Goal: Transaction & Acquisition: Purchase product/service

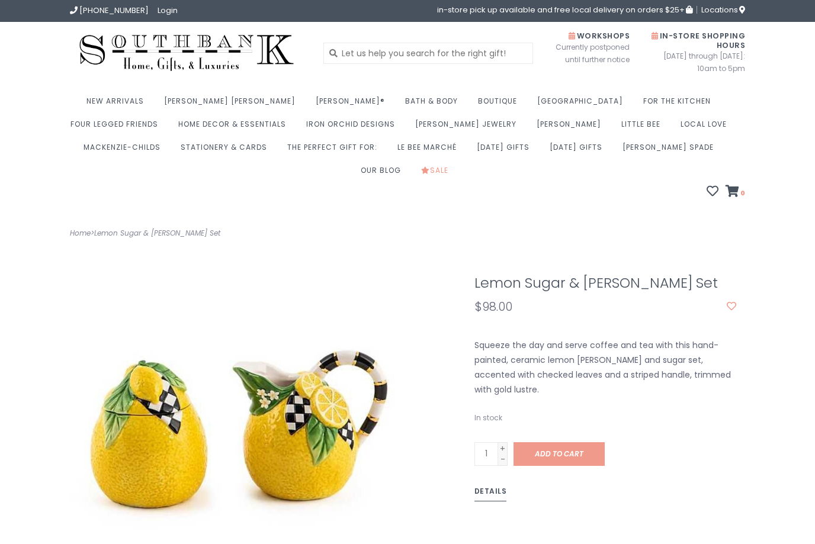
click at [728, 275] on h1 "Lemon Sugar & [PERSON_NAME] Set" at bounding box center [605, 282] width 262 height 15
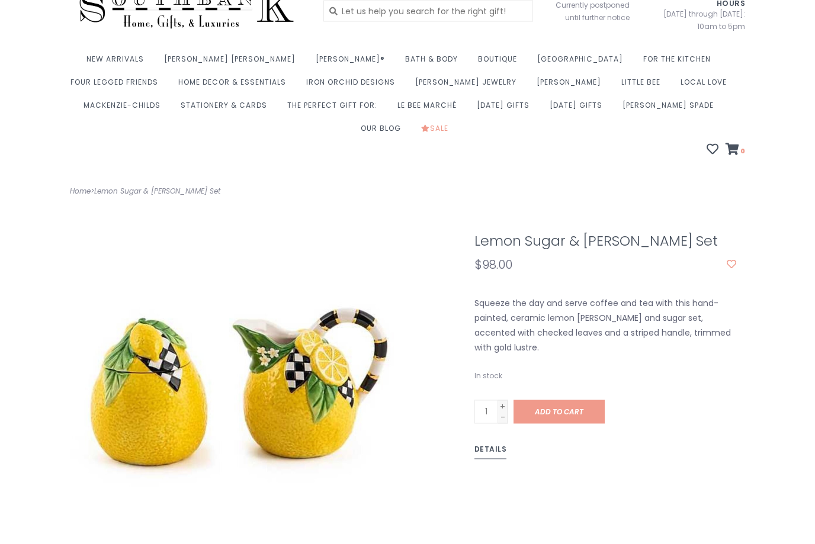
scroll to position [48, 0]
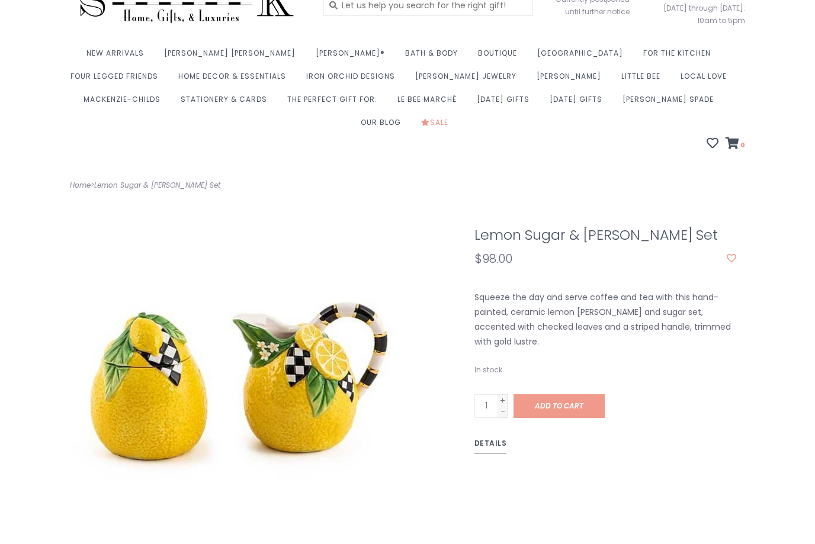
click at [580, 401] on span "Add to cart" at bounding box center [559, 406] width 49 height 10
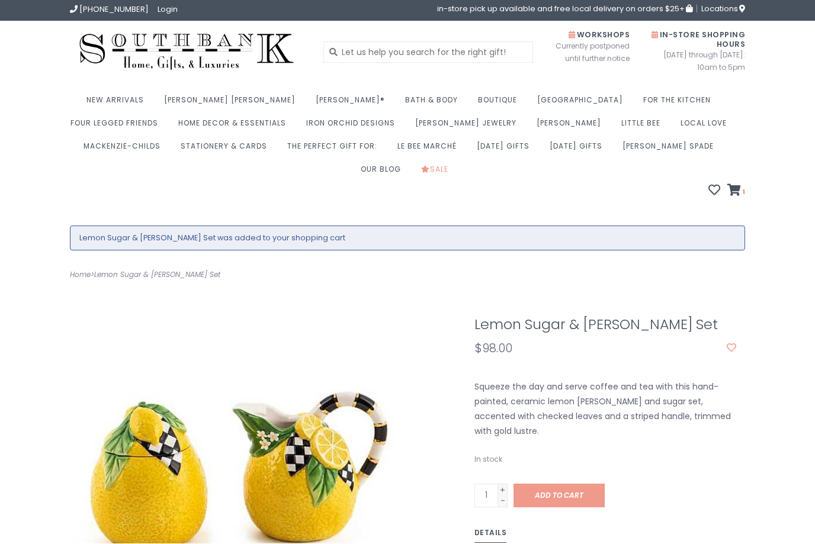
scroll to position [2, 0]
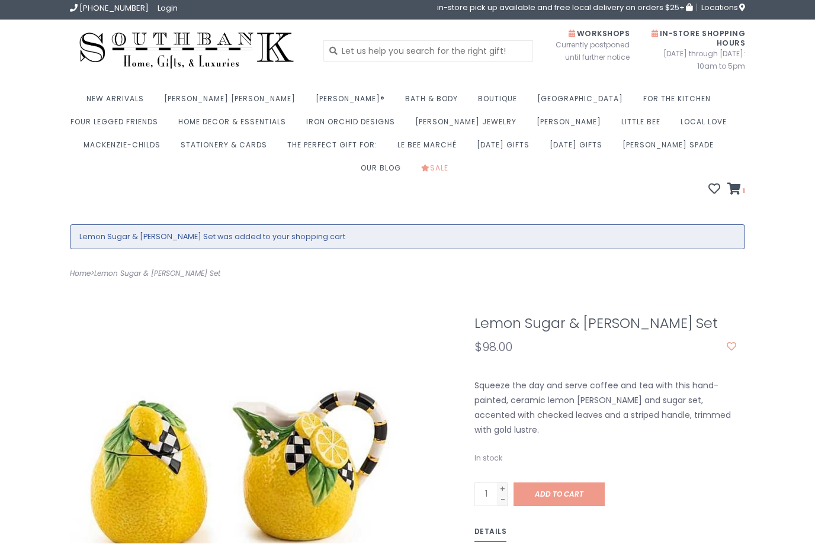
click at [738, 184] on icon at bounding box center [734, 190] width 14 height 12
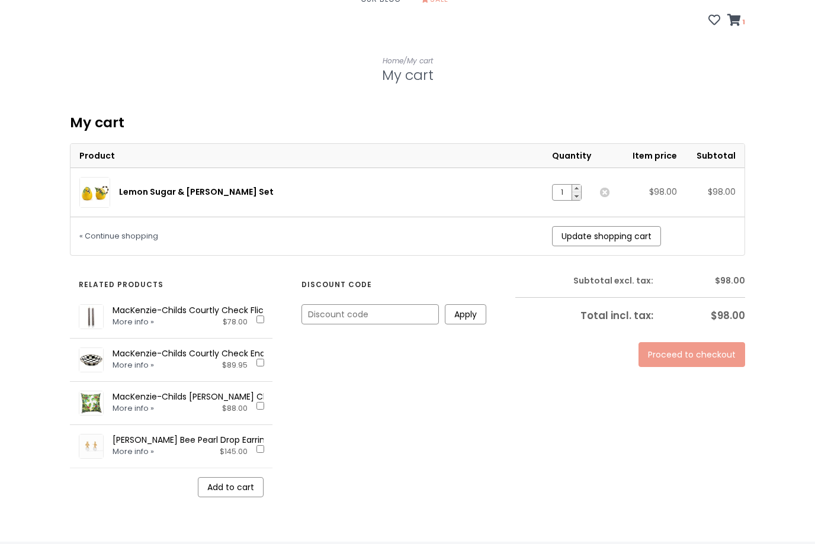
scroll to position [171, 0]
click at [690, 343] on link "Proceed to checkout" at bounding box center [691, 355] width 107 height 25
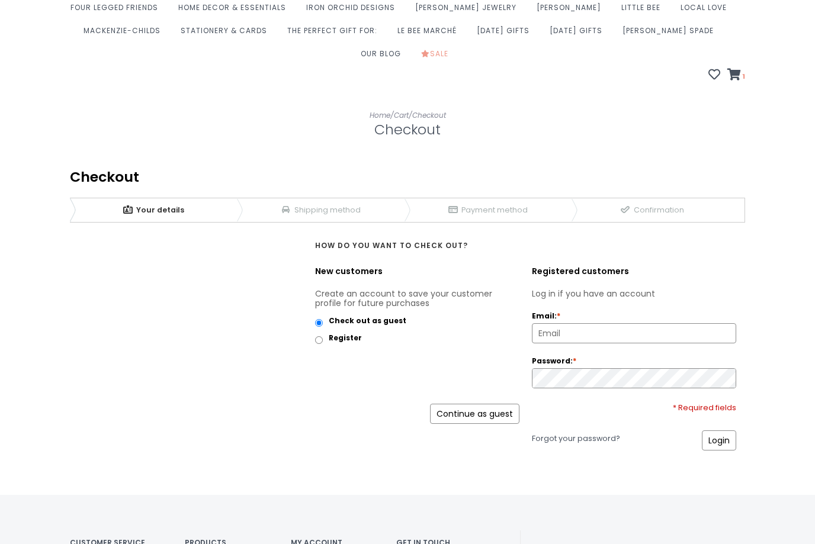
scroll to position [117, 0]
click at [629, 323] on input "Email: *" at bounding box center [633, 332] width 203 height 19
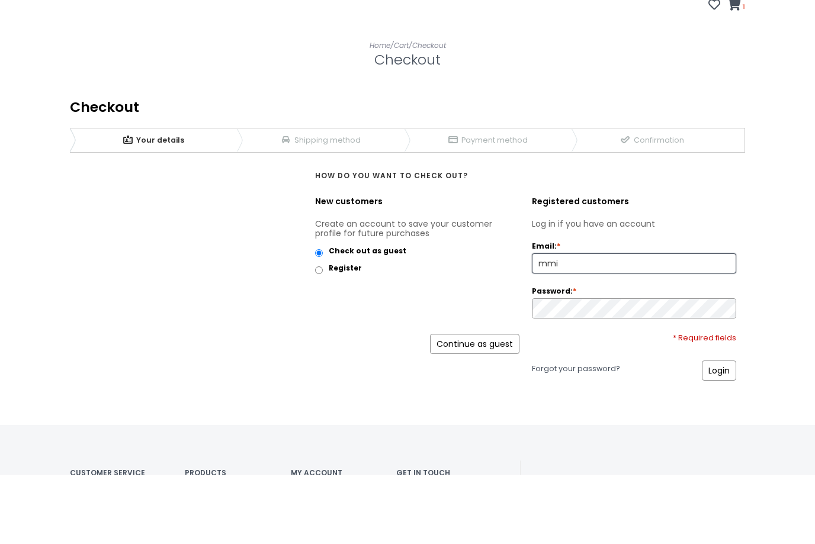
type input "mmi"
click at [752, 189] on div "We are loading the checkout. Please wait. We were unable to proceed to checkout…" at bounding box center [407, 324] width 693 height 342
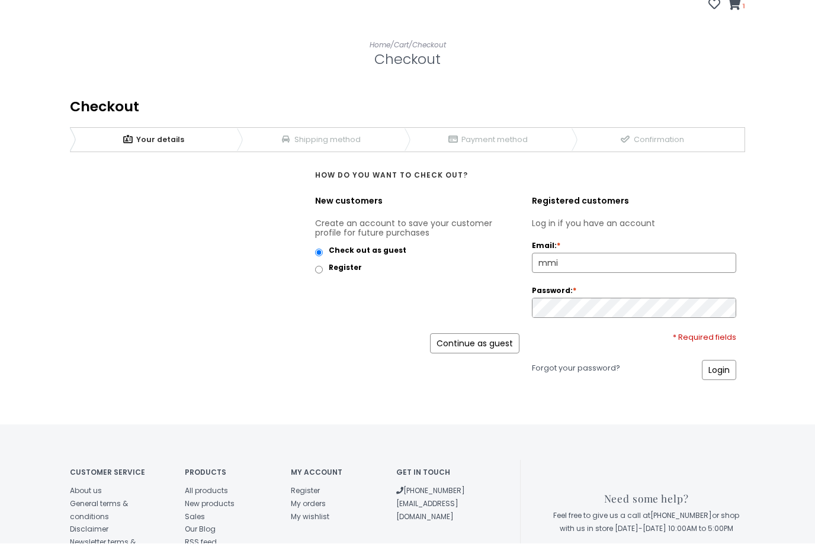
click at [603, 254] on input "mmi" at bounding box center [633, 263] width 203 height 19
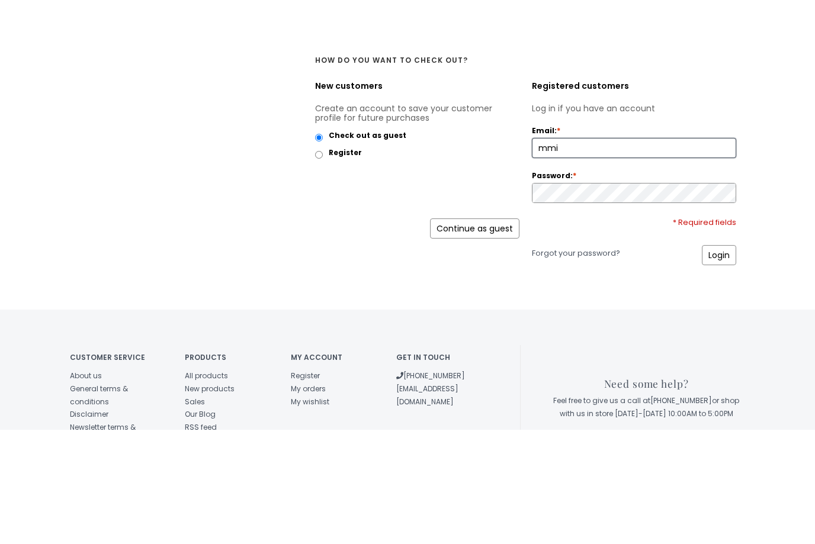
click at [491, 333] on link "Continue as guest" at bounding box center [474, 343] width 89 height 20
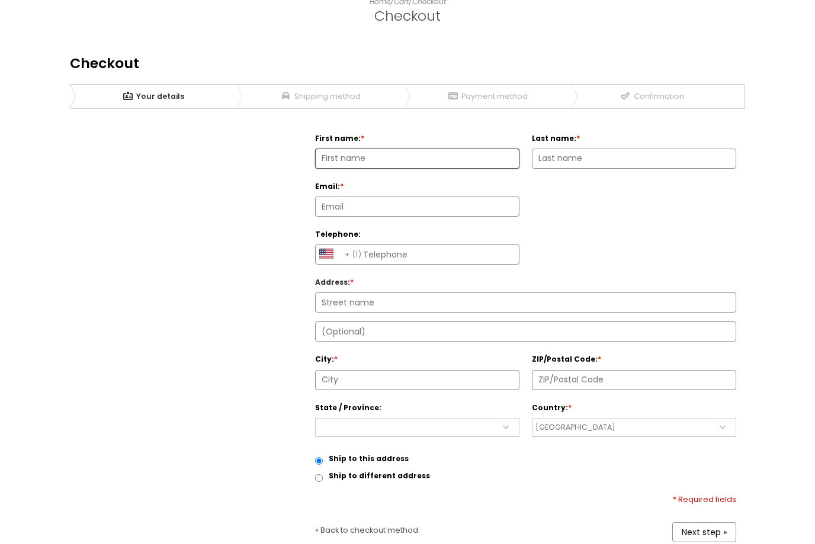
click at [446, 149] on input "First name: *" at bounding box center [417, 158] width 203 height 19
type input "Peggy"
click at [608, 130] on label "Last name: *" at bounding box center [634, 137] width 204 height 14
click at [608, 150] on input "Last name: *" at bounding box center [633, 159] width 203 height 19
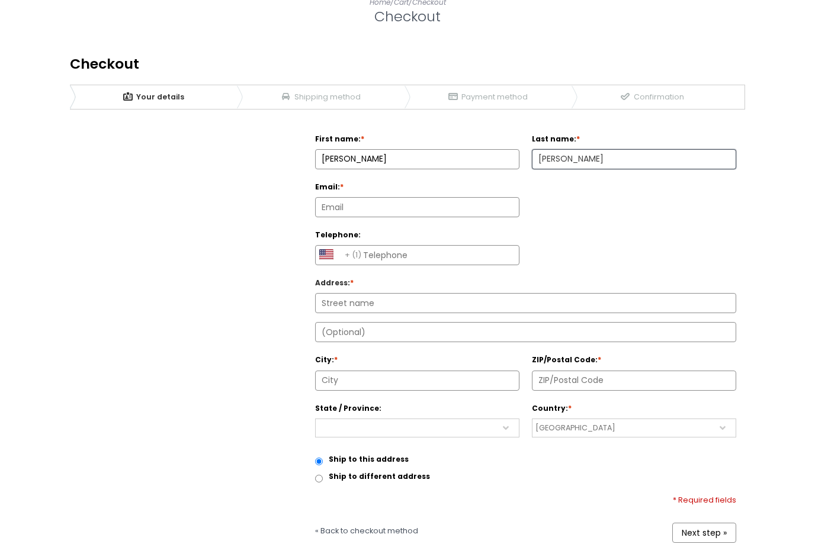
type input "Mathis"
click at [472, 198] on input "Email: *" at bounding box center [417, 207] width 203 height 19
type input "mmillermathis@aol.com"
click at [493, 246] on input "Telephone:" at bounding box center [417, 255] width 203 height 19
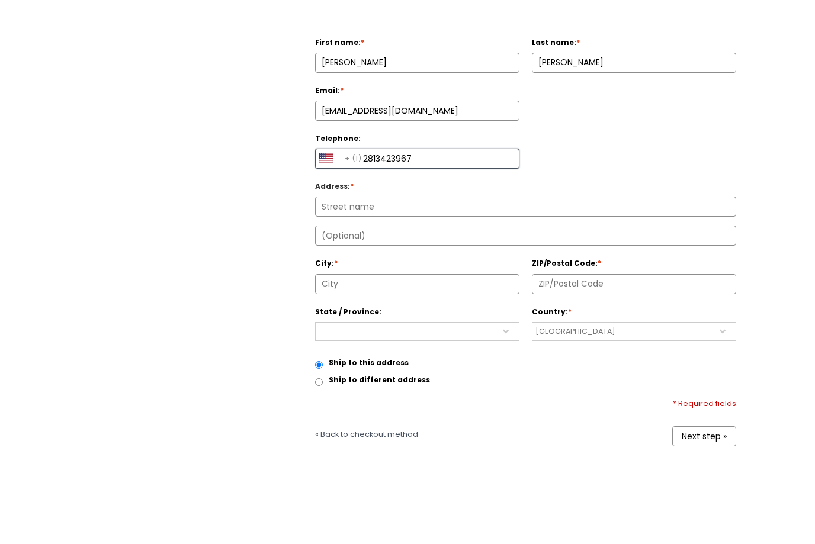
type input "2813423967"
click at [473, 292] on input "Address : *" at bounding box center [526, 301] width 420 height 19
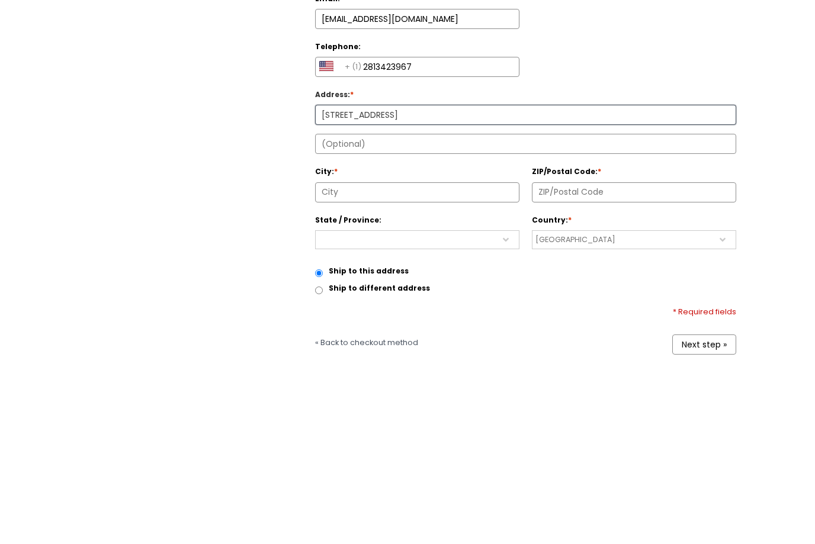
type input "502 Bayou Drive"
click at [443, 370] on input "City: *" at bounding box center [417, 379] width 203 height 19
type input "Ri"
type input "77406"
type input "Richmond"
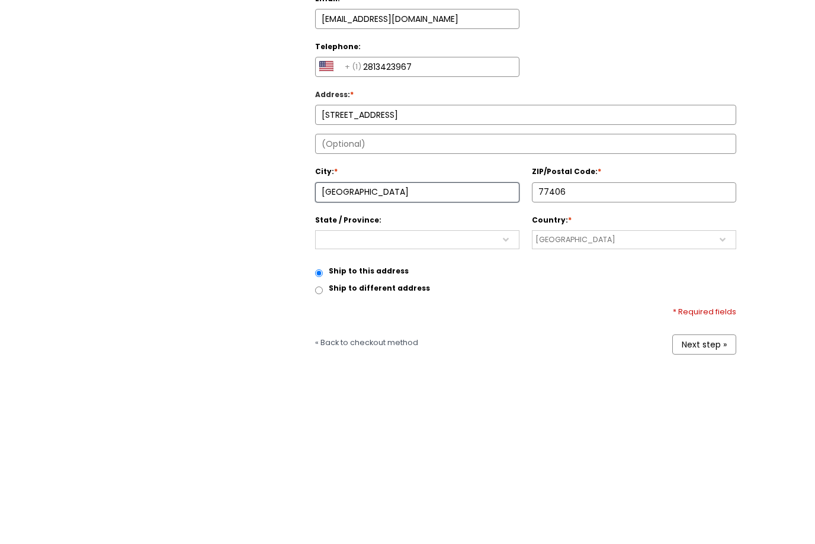
select select "4211"
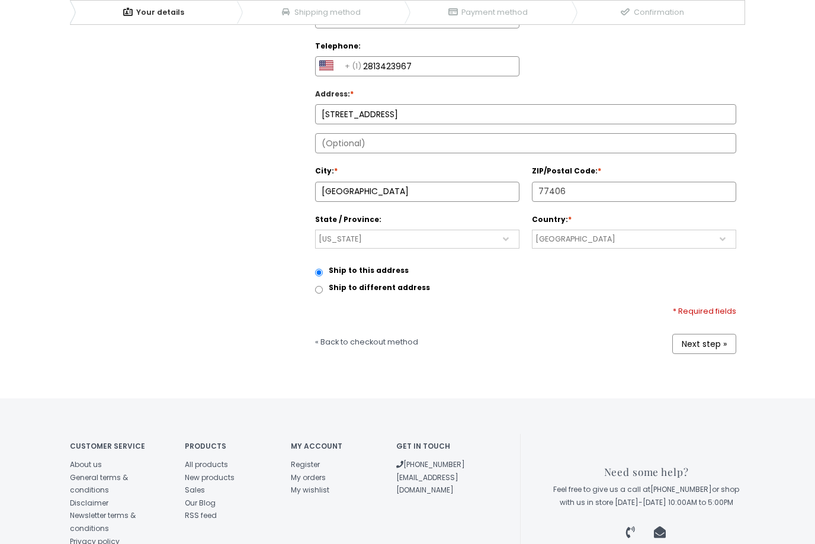
click at [603, 182] on input "77406" at bounding box center [633, 191] width 203 height 19
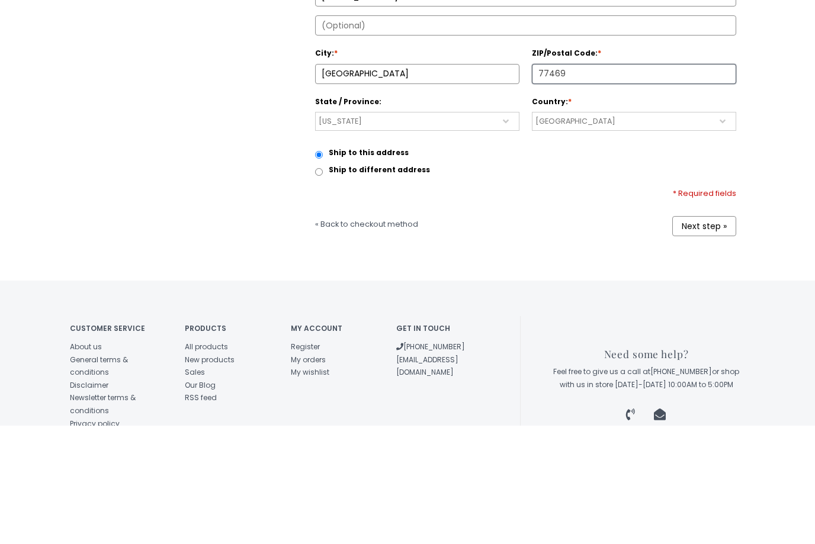
type input "77469"
click at [713, 335] on link "Next step »" at bounding box center [704, 345] width 64 height 20
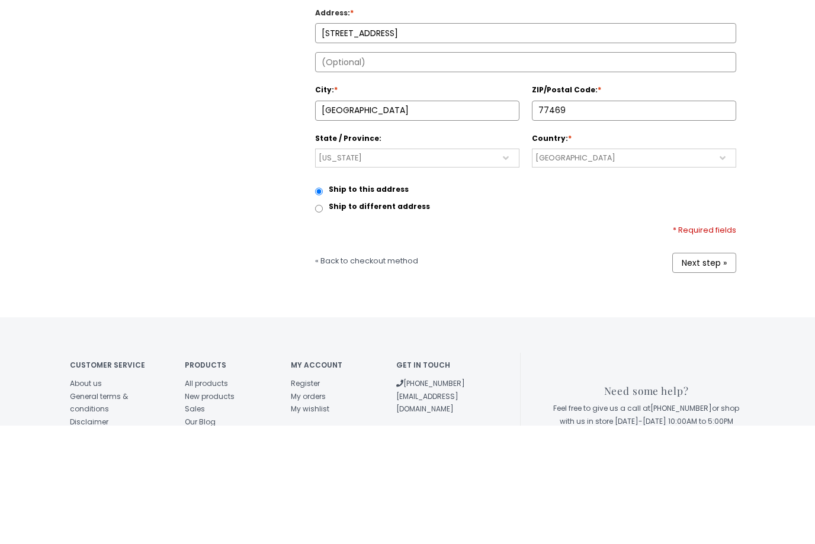
scroll to position [497, 0]
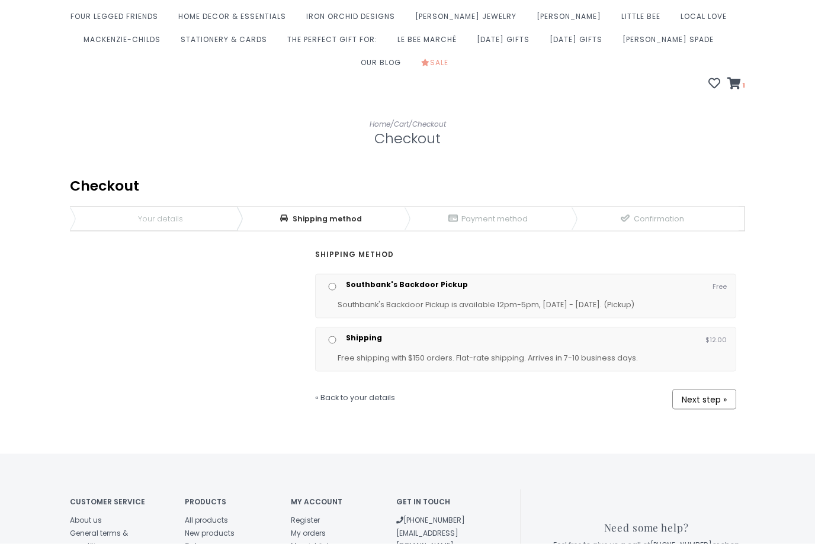
click at [331, 336] on input "Shipping" at bounding box center [331, 340] width 15 height 8
radio input "true"
click at [714, 389] on link "Next step »" at bounding box center [704, 399] width 64 height 20
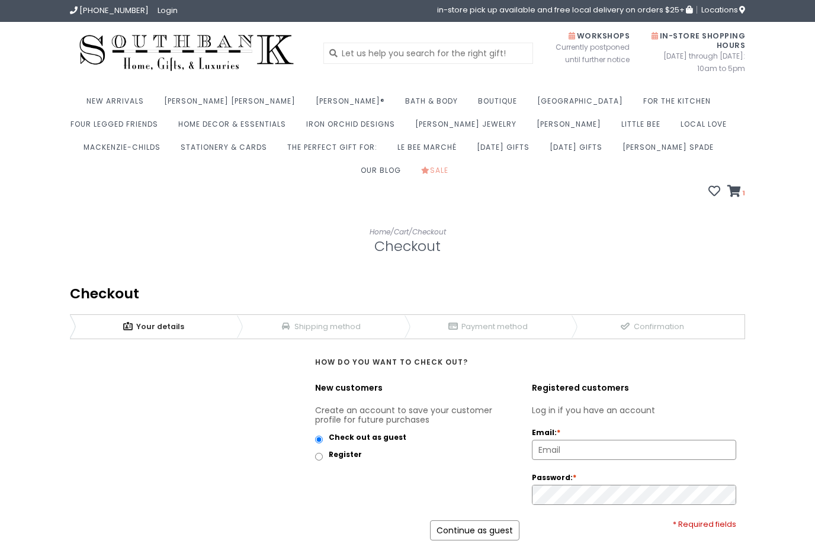
scroll to position [292, 0]
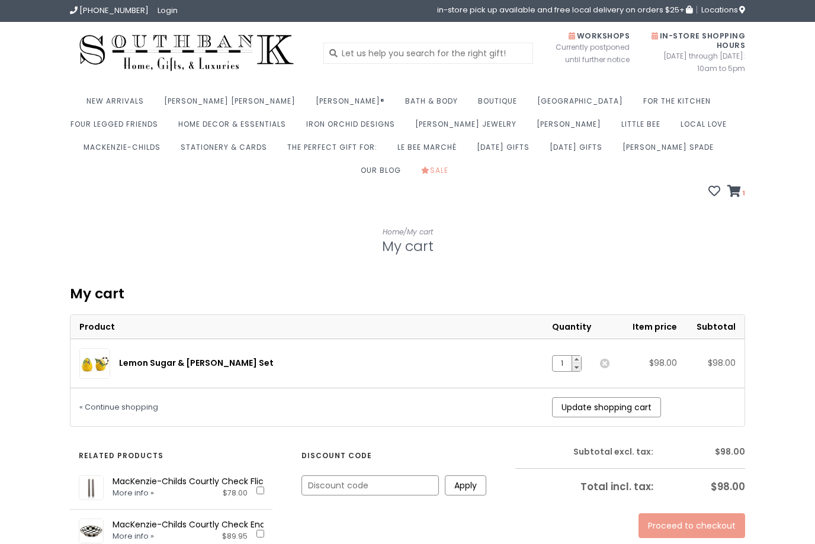
scroll to position [171, 0]
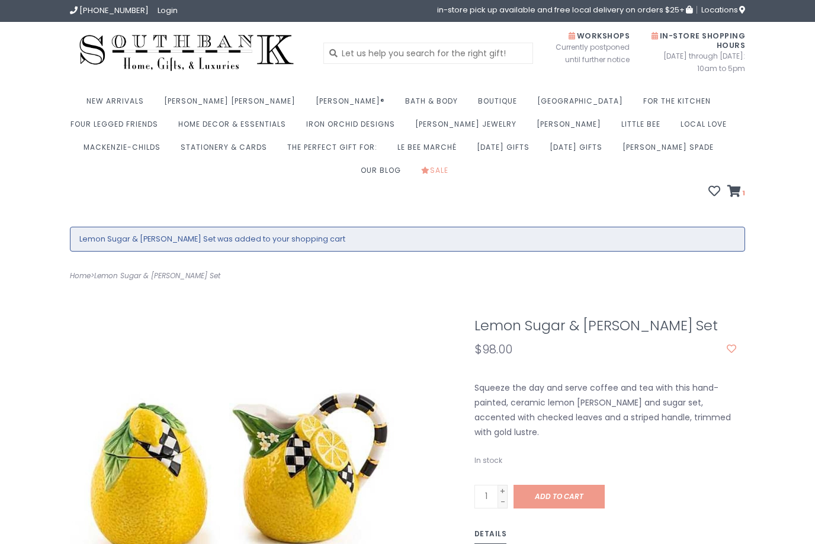
click at [724, 385] on div "Squeeze the day and serve coffee and tea with this hand-painted, ceramic lemon …" at bounding box center [605, 411] width 280 height 60
